Goal: Book appointment/travel/reservation

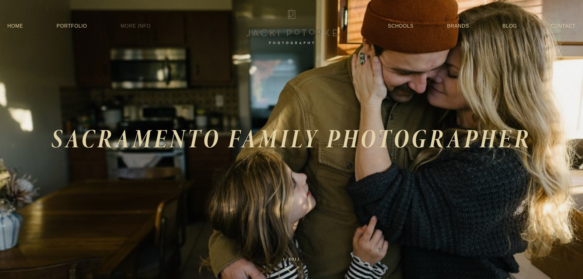
click at [135, 27] on link "More Info" at bounding box center [136, 26] width 30 height 11
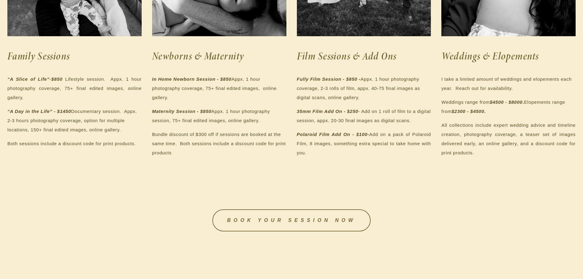
scroll to position [215, 0]
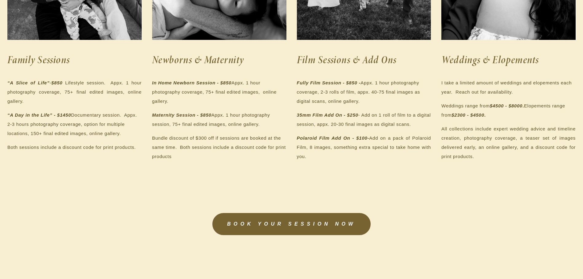
click at [275, 229] on link "BOOK YOUR SESSION NOW" at bounding box center [291, 224] width 158 height 22
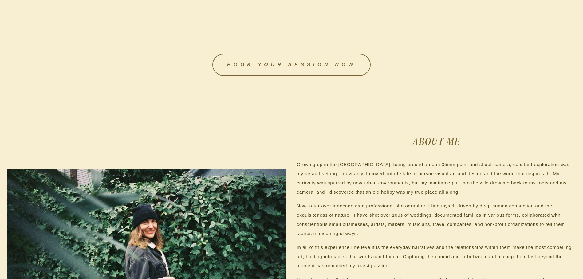
scroll to position [461, 0]
